Goal: Task Accomplishment & Management: Use online tool/utility

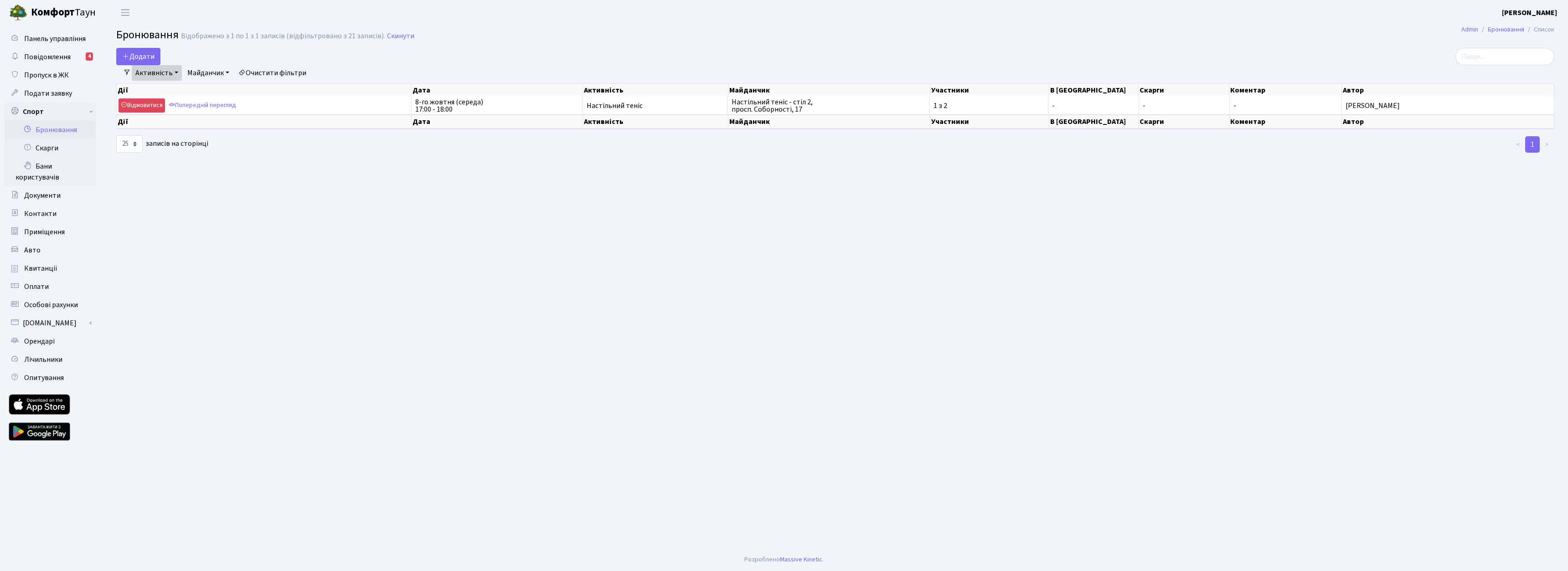
select select "25"
click at [146, 54] on button "Додати" at bounding box center [138, 57] width 44 height 17
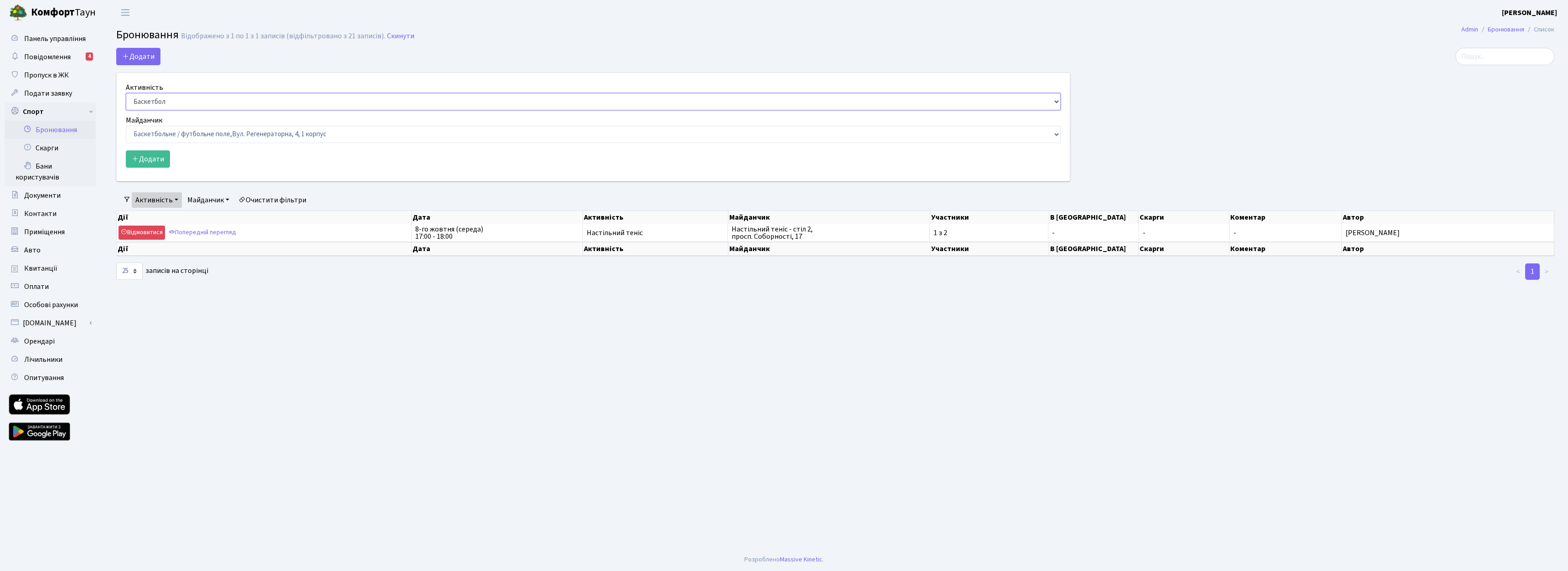
click at [187, 97] on select "Баскетбол Волейбол Йога Катання на роликах Настільний теніс [PERSON_NAME] Фітнес" at bounding box center [593, 102] width 935 height 17
select select "7"
click at [126, 93] on select "Баскетбол Волейбол Йога Катання на роликах Настільний теніс [PERSON_NAME] Фітнес" at bounding box center [593, 102] width 935 height 17
click at [228, 128] on select "Баскетбольне / футбольне поле, [GEOGRAPHIC_DATA]. [STREET_ADDRESS]. [STREET_ADD…" at bounding box center [593, 135] width 935 height 17
select select "13"
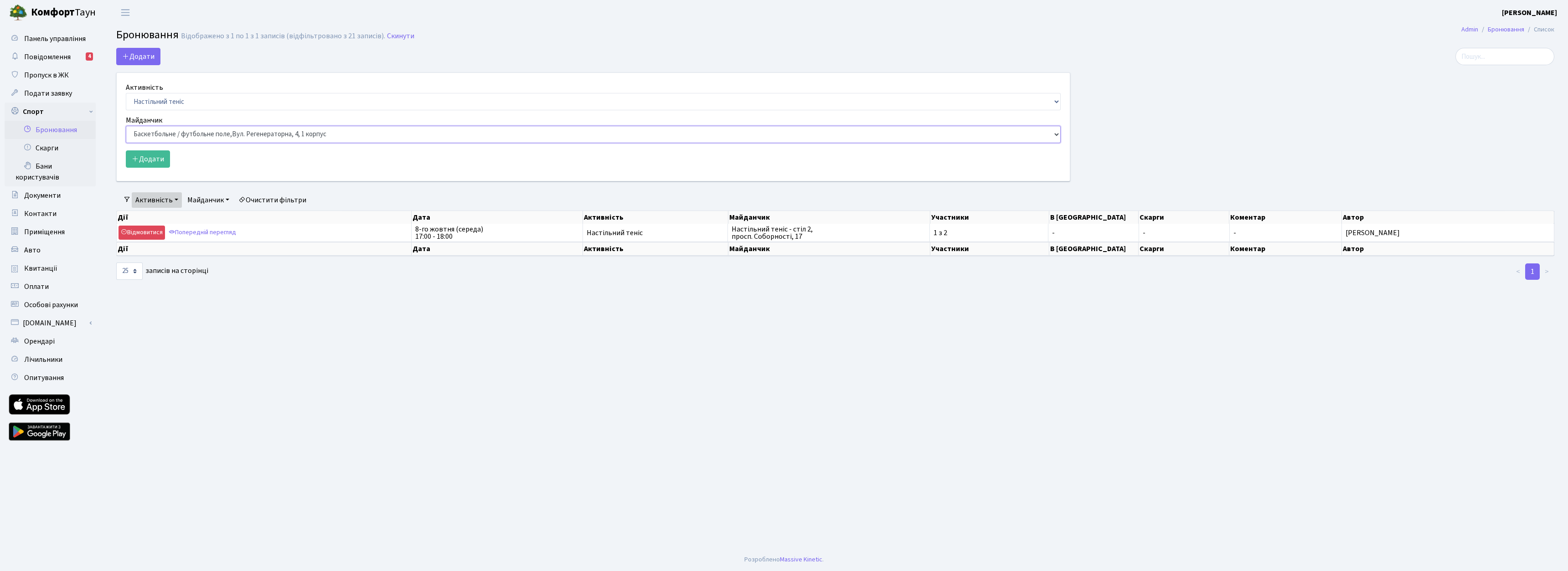
click at [126, 126] on select "Баскетбольне / футбольне поле, [GEOGRAPHIC_DATA]. [STREET_ADDRESS]. [STREET_ADD…" at bounding box center [593, 135] width 935 height 17
click at [152, 161] on button "Додати" at bounding box center [148, 159] width 44 height 17
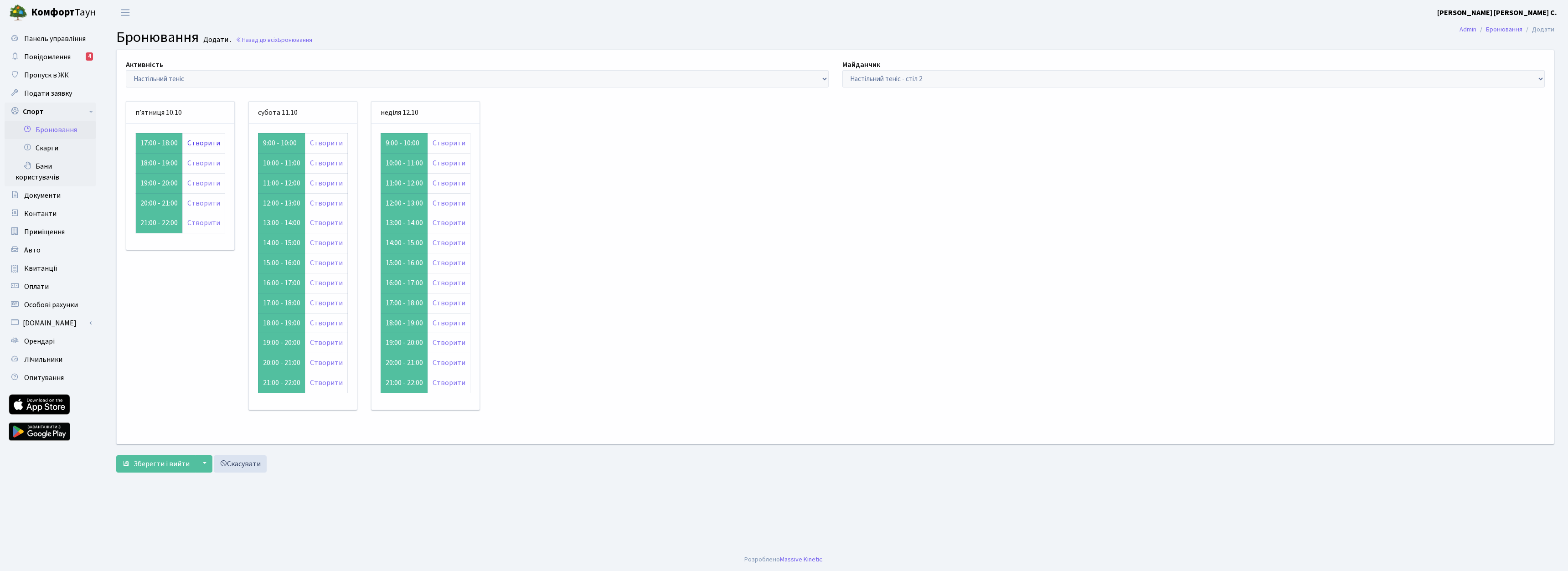
click at [195, 144] on link "Створити" at bounding box center [204, 143] width 33 height 10
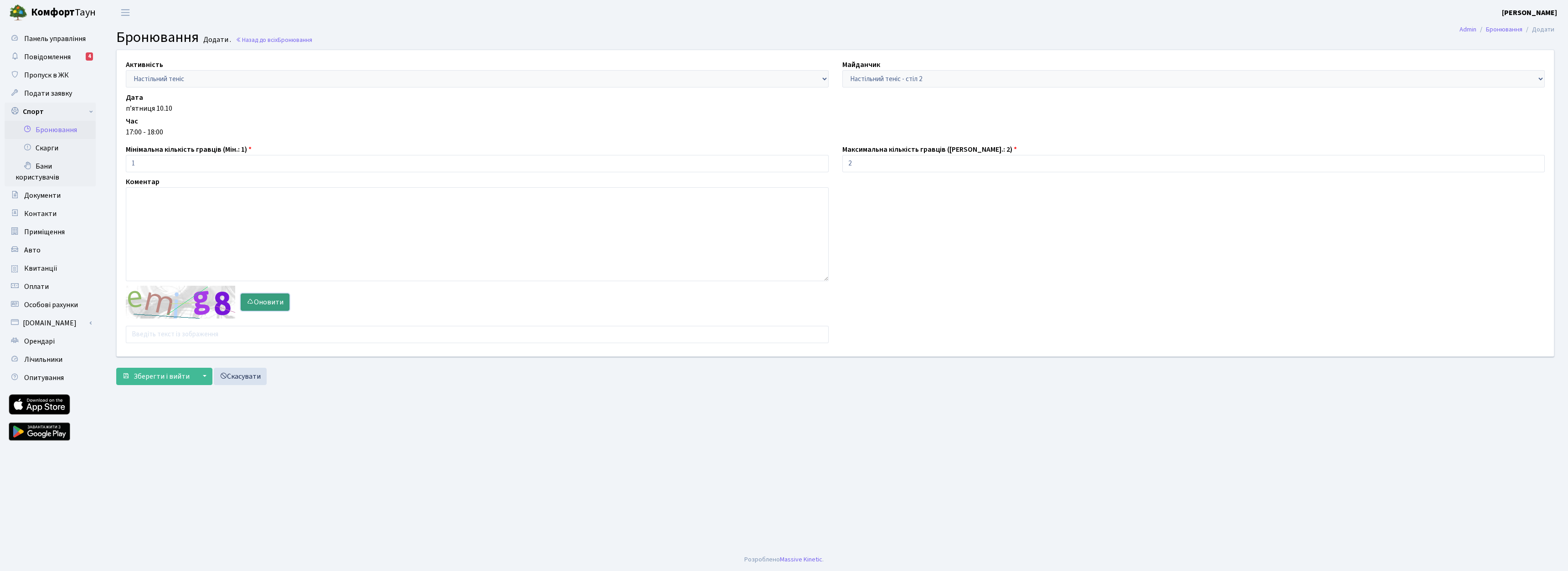
click at [253, 296] on button "Оновити" at bounding box center [265, 302] width 49 height 17
click at [191, 344] on div "Активність - Баскетбол Волейбол Йога Катання на роликах Настільний теніс Теніс …" at bounding box center [835, 203] width 1451 height 306
click at [194, 340] on input "text" at bounding box center [477, 334] width 703 height 17
type input "з"
type input "pcefm"
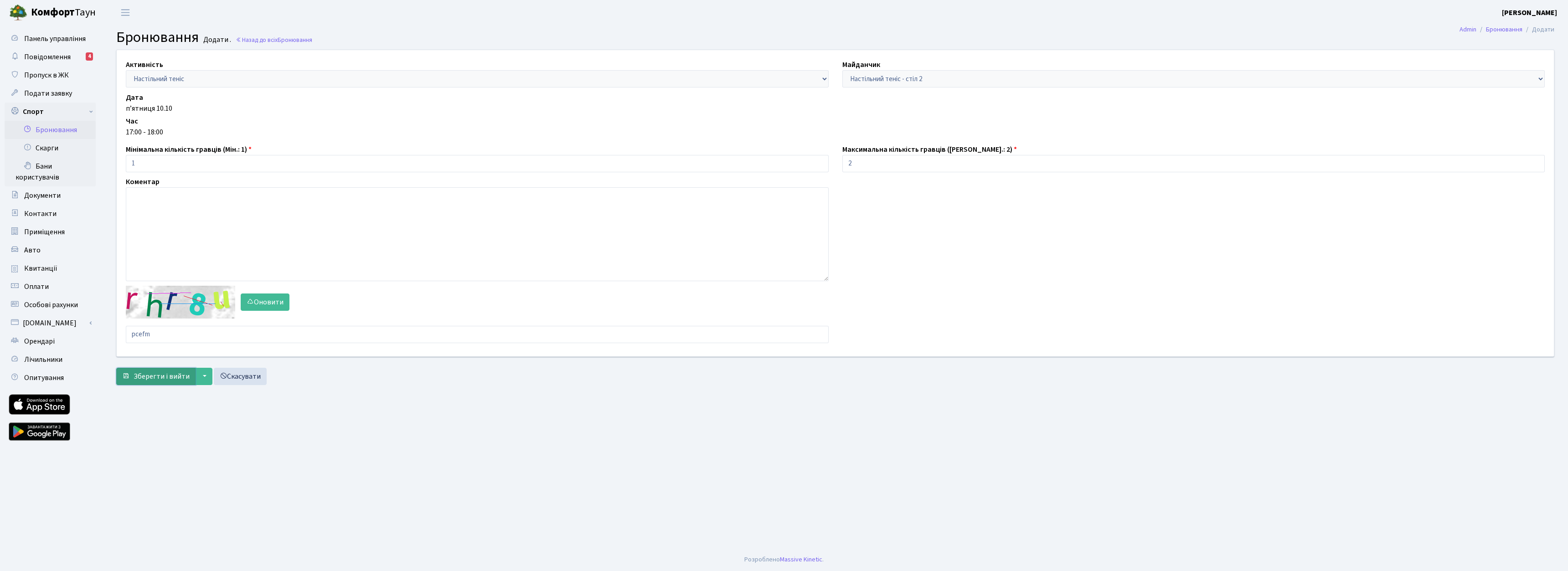
click at [175, 380] on span "Зберегти і вийти" at bounding box center [161, 376] width 56 height 10
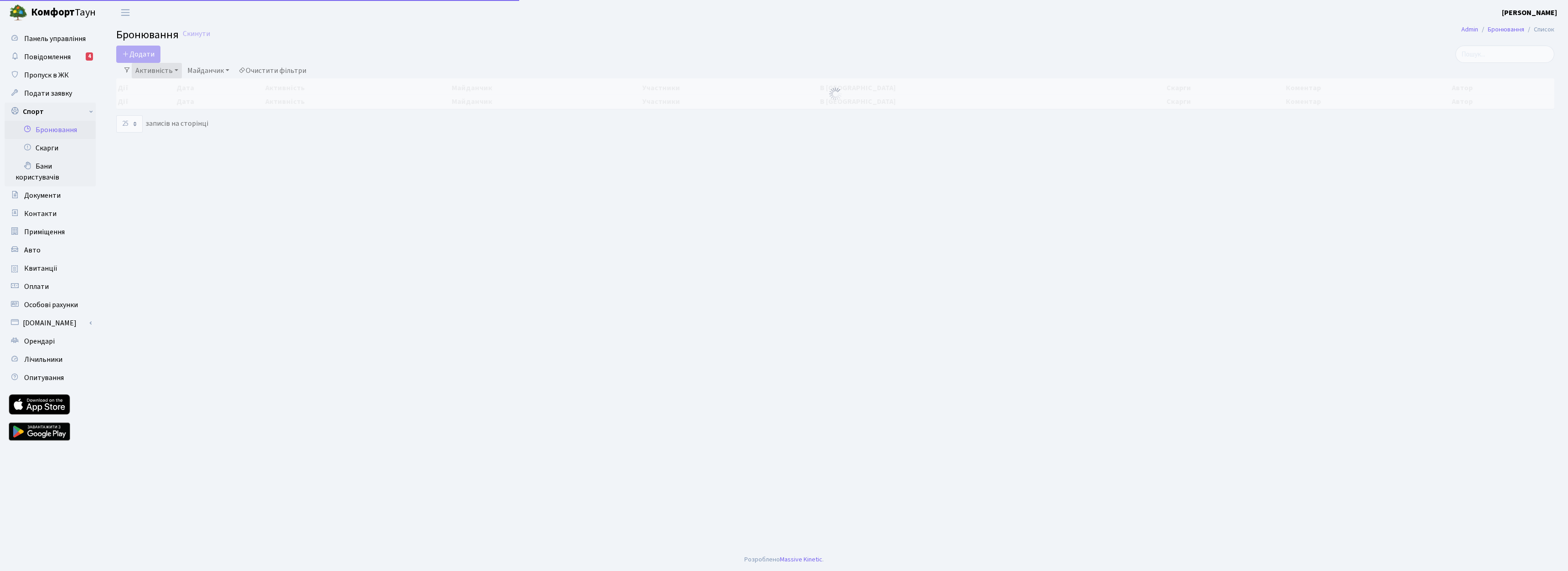
select select "25"
